Goal: Task Accomplishment & Management: Manage account settings

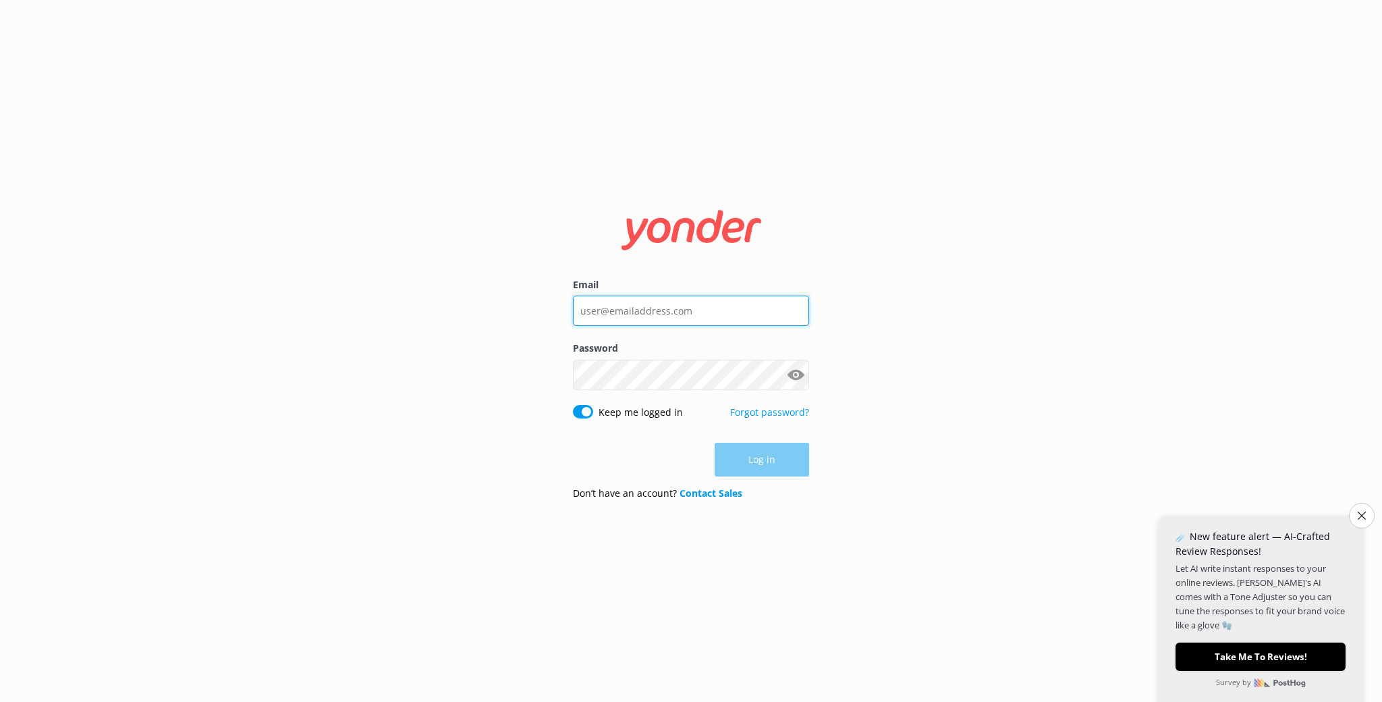
click at [667, 313] on input "Email" at bounding box center [691, 310] width 236 height 30
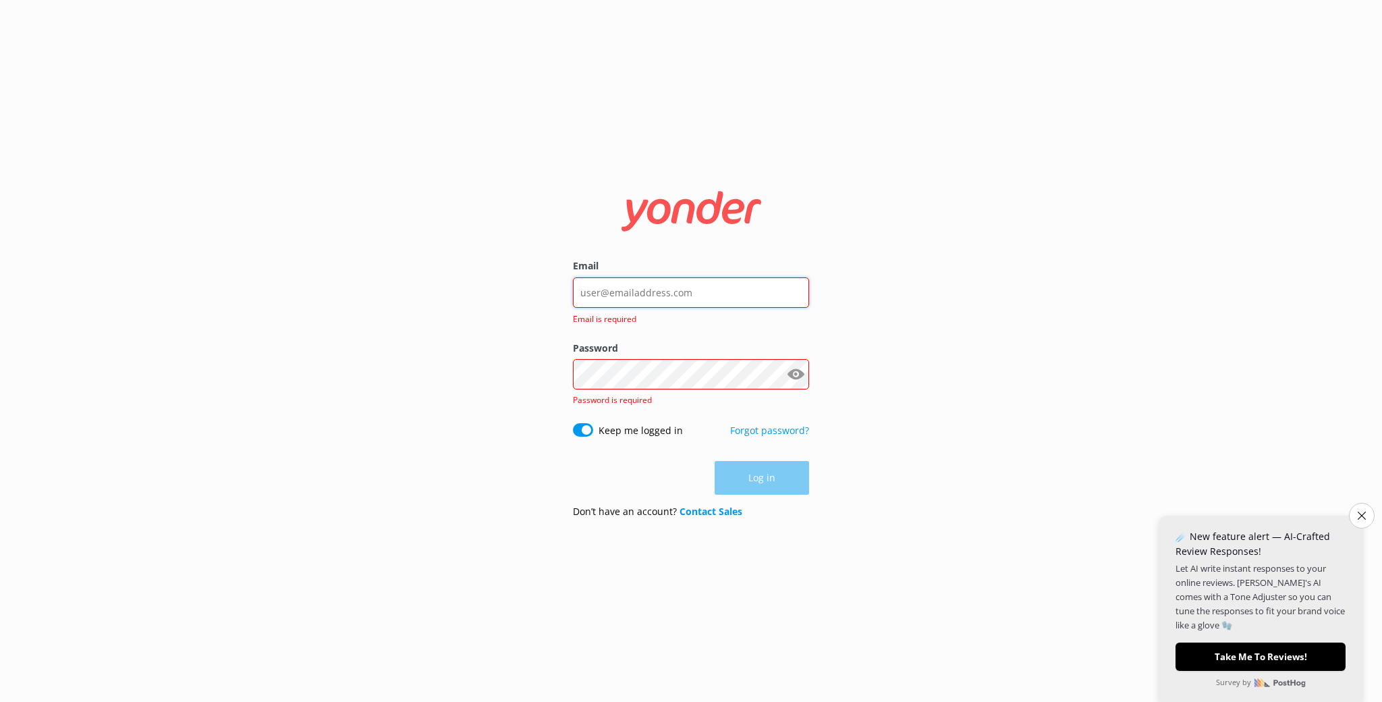
type input "[EMAIL_ADDRESS][DOMAIN_NAME]"
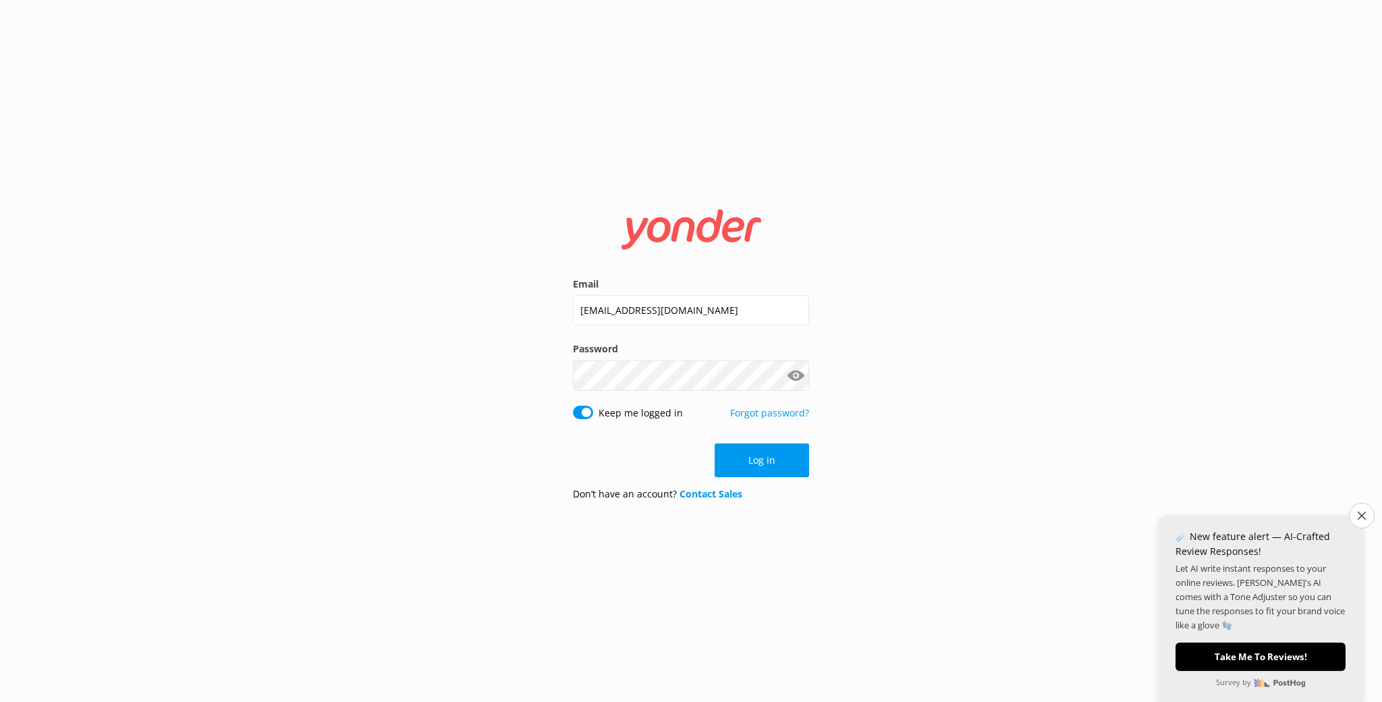
click at [766, 470] on button "Log in" at bounding box center [761, 460] width 94 height 34
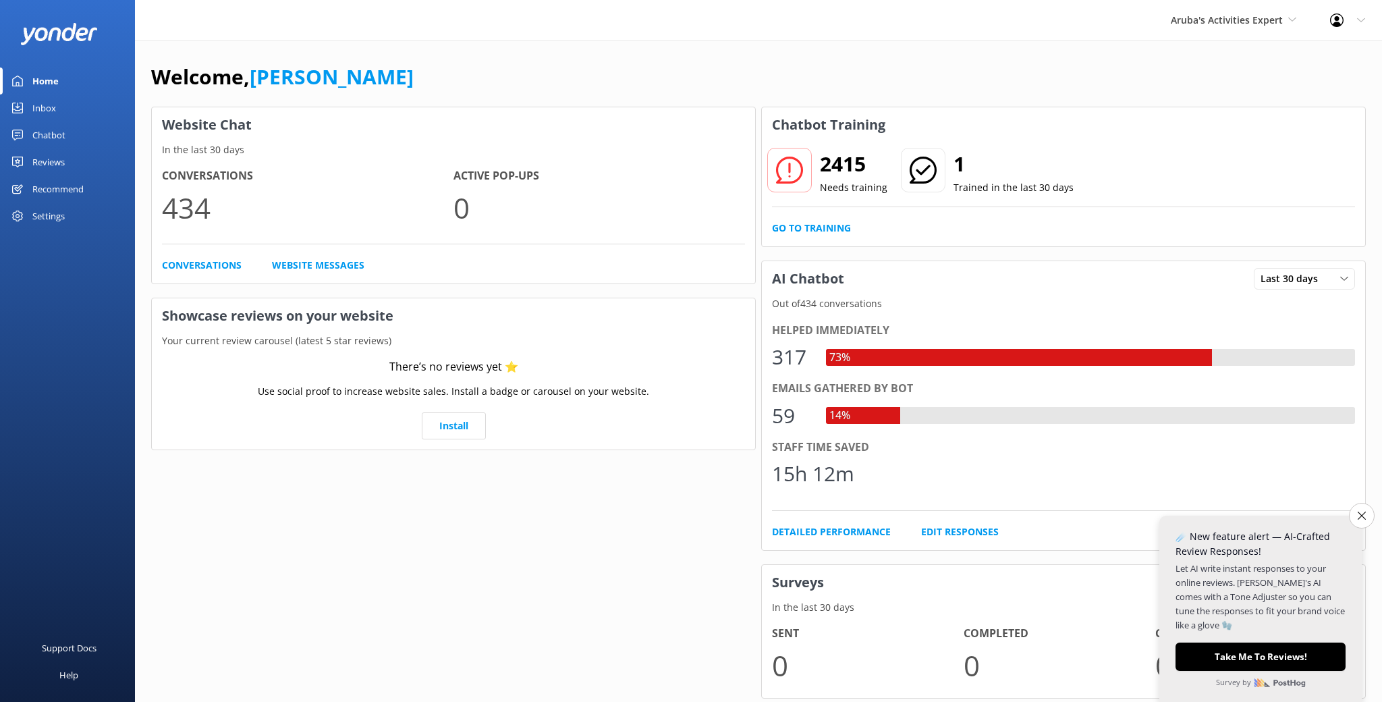
click at [1363, 511] on icon "Close survey" at bounding box center [1361, 515] width 8 height 8
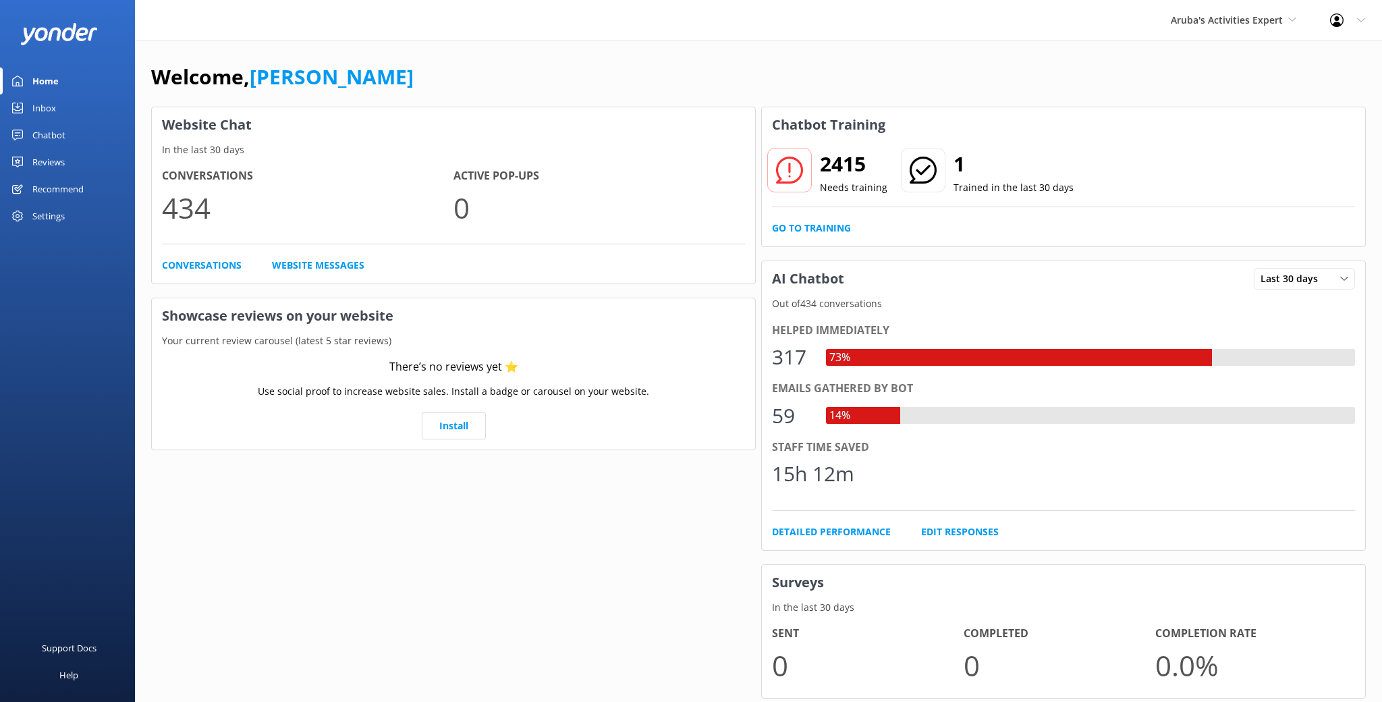
click at [47, 217] on div "Settings" at bounding box center [48, 215] width 32 height 27
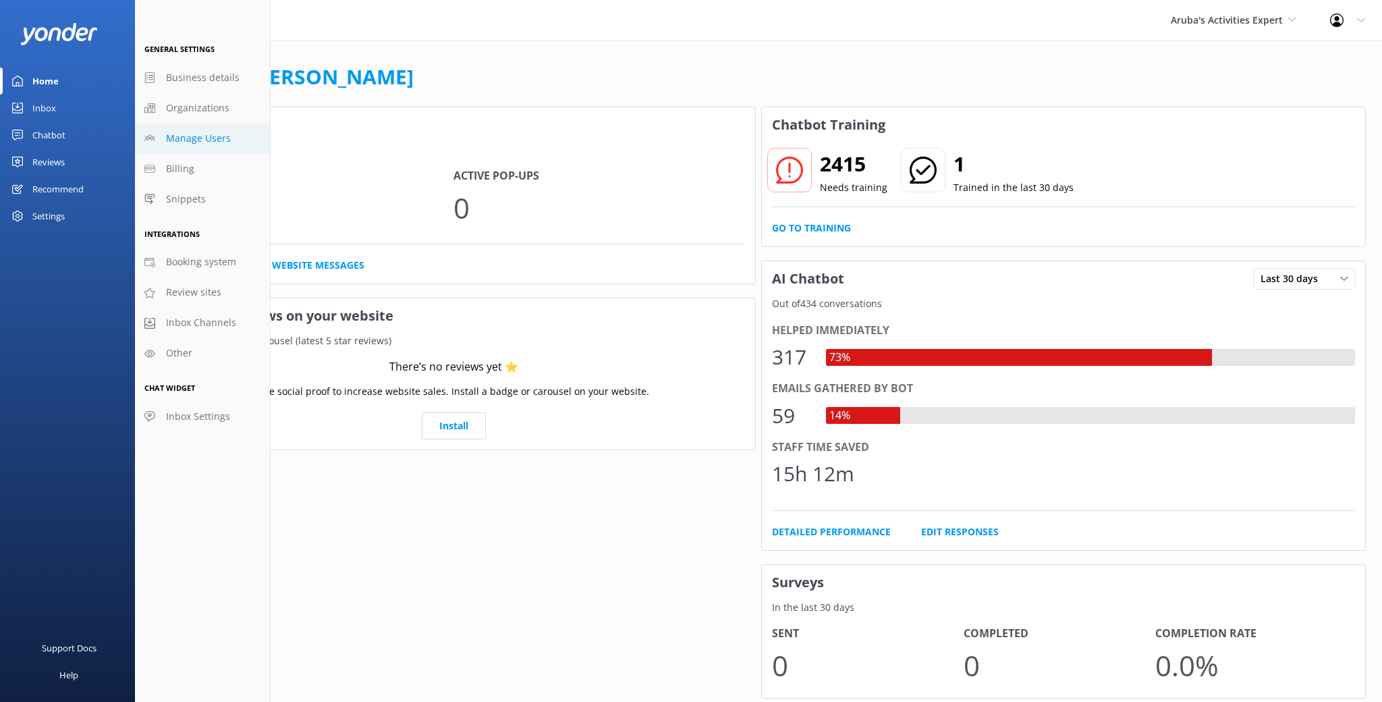
click at [184, 140] on span "Manage Users" at bounding box center [198, 138] width 65 height 15
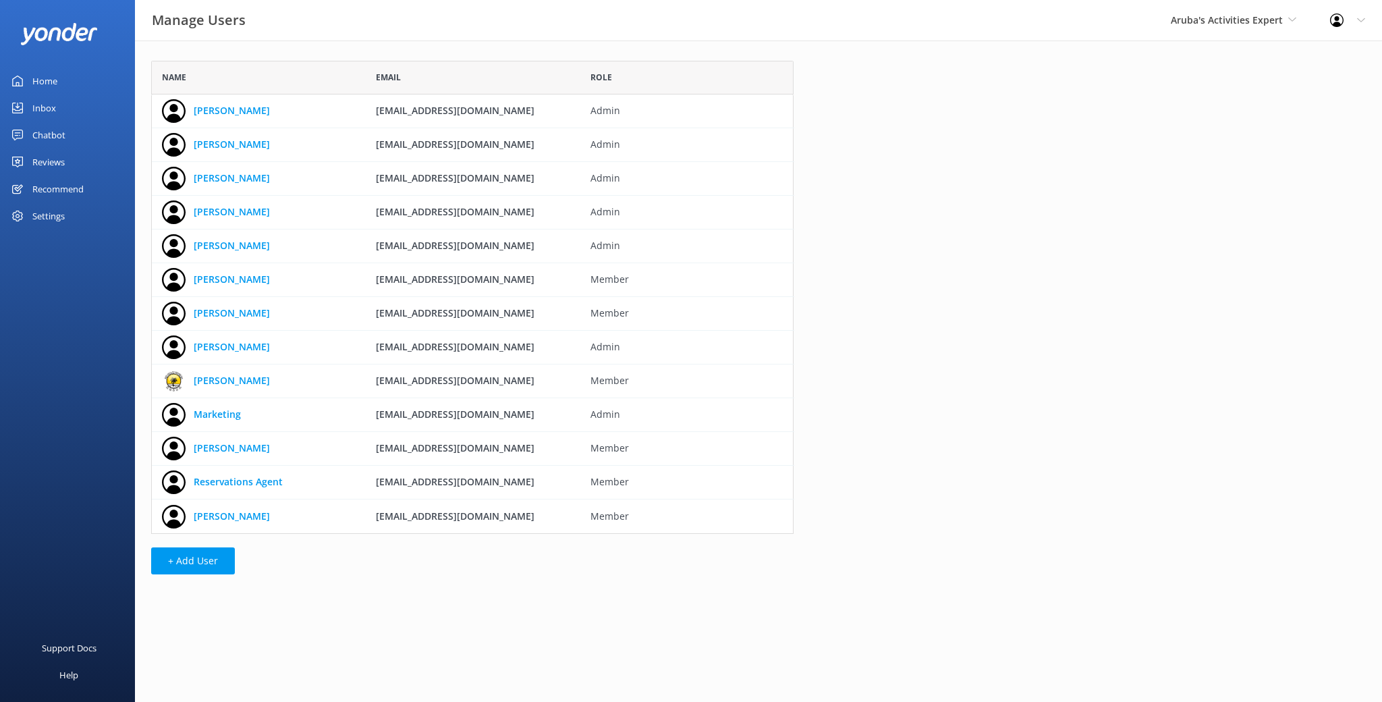
scroll to position [473, 642]
click at [53, 219] on div "Settings" at bounding box center [48, 215] width 32 height 27
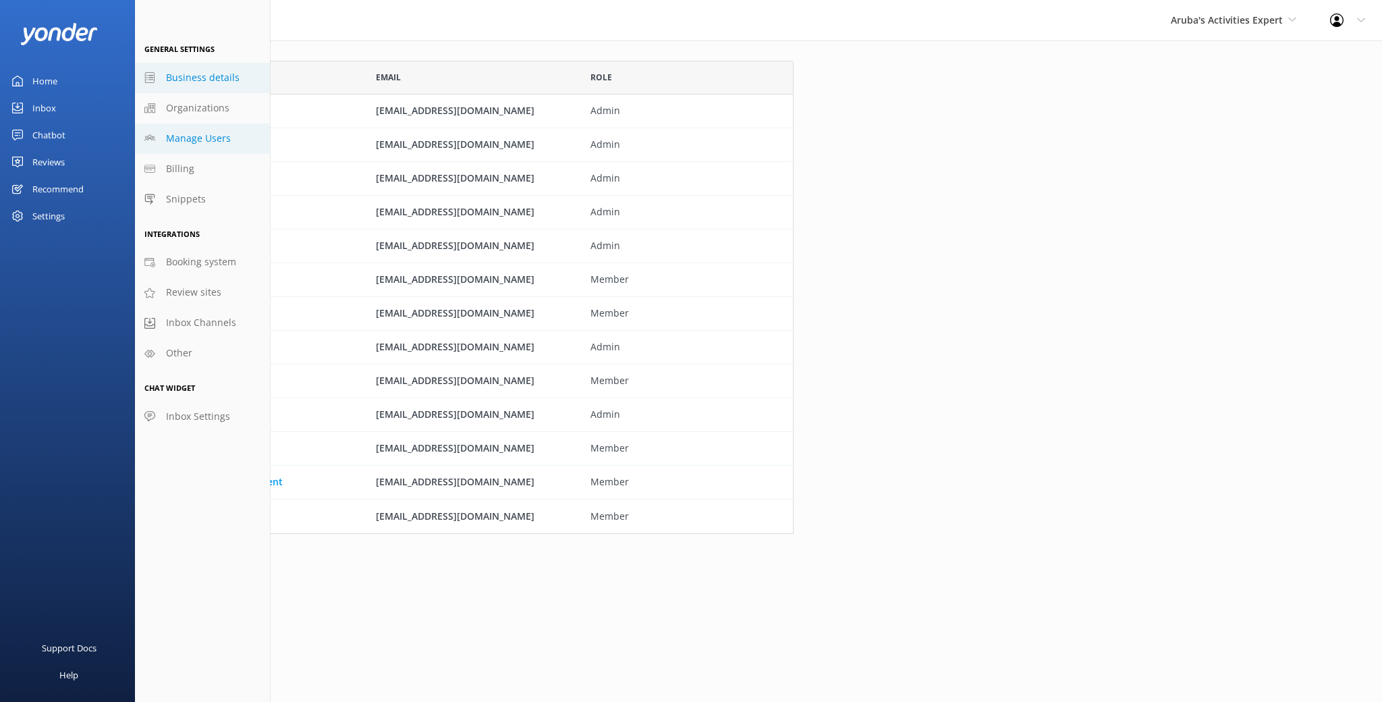
click at [204, 82] on span "Business details" at bounding box center [203, 77] width 74 height 15
select select "America/[GEOGRAPHIC_DATA]"
